Goal: Register for event/course

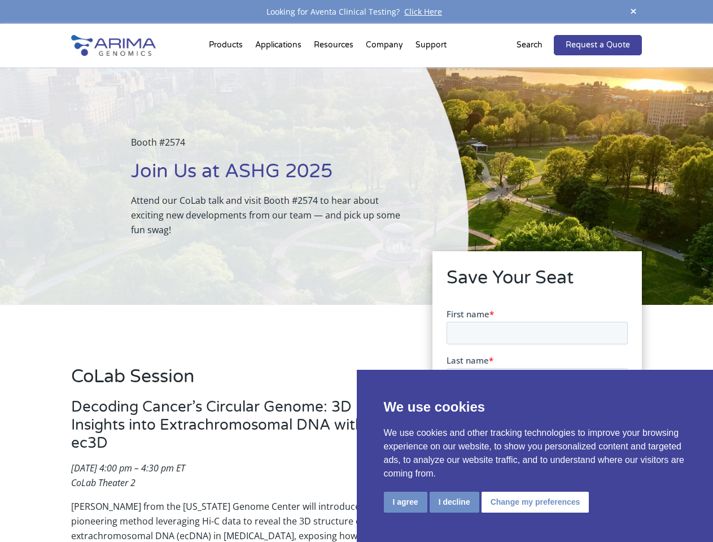
click at [356, 271] on div "Booth #2574 Join Us at ASHG 2025 Attend our CoLab talk and visit Booth #2574 to…" at bounding box center [234, 186] width 469 height 238
click at [405, 502] on button "I agree" at bounding box center [405, 502] width 43 height 21
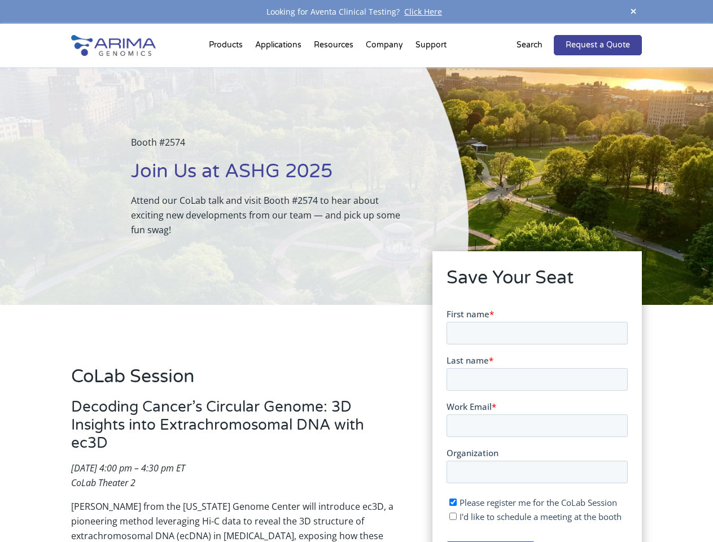
click at [453, 516] on input "I'd like to schedule a meeting at the booth" at bounding box center [452, 515] width 7 height 7
click at [533, 516] on span "I'd like to schedule a meeting at the booth" at bounding box center [540, 515] width 162 height 11
click at [456, 516] on input "I'd like to schedule a meeting at the booth" at bounding box center [452, 515] width 7 height 7
checkbox input "false"
click at [634, 12] on span at bounding box center [633, 12] width 17 height 15
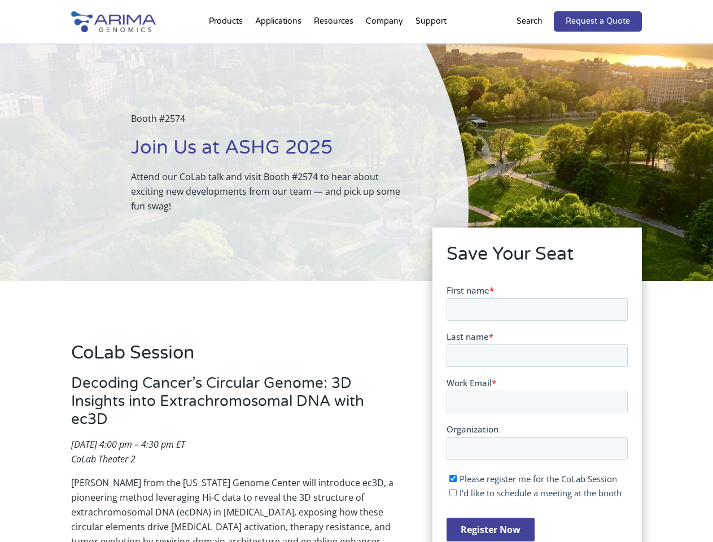
click at [228, 47] on div "Booth #2574 Join Us at ASHG 2025 Attend our CoLab talk and visit Booth #2574 to…" at bounding box center [234, 162] width 469 height 238
click at [335, 47] on div "Booth #2574 Join Us at ASHG 2025 Attend our CoLab talk and visit Booth #2574 to…" at bounding box center [234, 162] width 469 height 238
click at [385, 47] on div "Booth #2574 Join Us at ASHG 2025 Attend our CoLab talk and visit Booth #2574 to…" at bounding box center [234, 162] width 469 height 238
click at [431, 47] on div "Booth #2574 Join Us at ASHG 2025 Attend our CoLab talk and visit Booth #2574 to…" at bounding box center [234, 162] width 469 height 238
